Goal: Navigation & Orientation: Find specific page/section

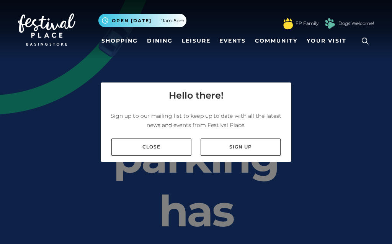
click at [126, 35] on link "Shopping" at bounding box center [119, 41] width 43 height 14
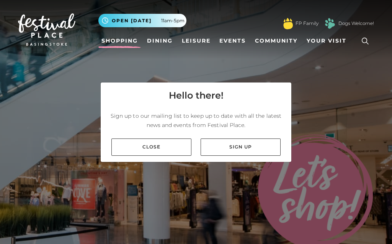
click at [155, 147] on link "Close" at bounding box center [151, 146] width 80 height 17
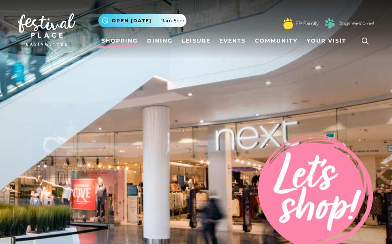
click at [126, 39] on link "Shopping" at bounding box center [119, 41] width 43 height 14
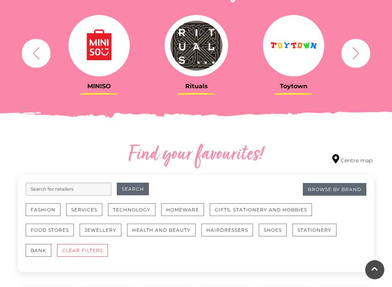
scroll to position [318, 0]
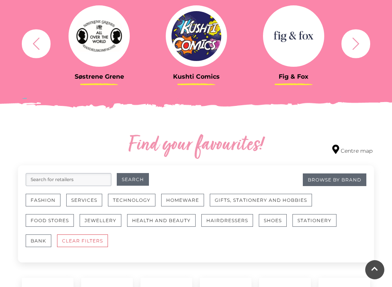
click at [45, 201] on button "Fashion" at bounding box center [43, 199] width 35 height 13
